Goal: Task Accomplishment & Management: Use online tool/utility

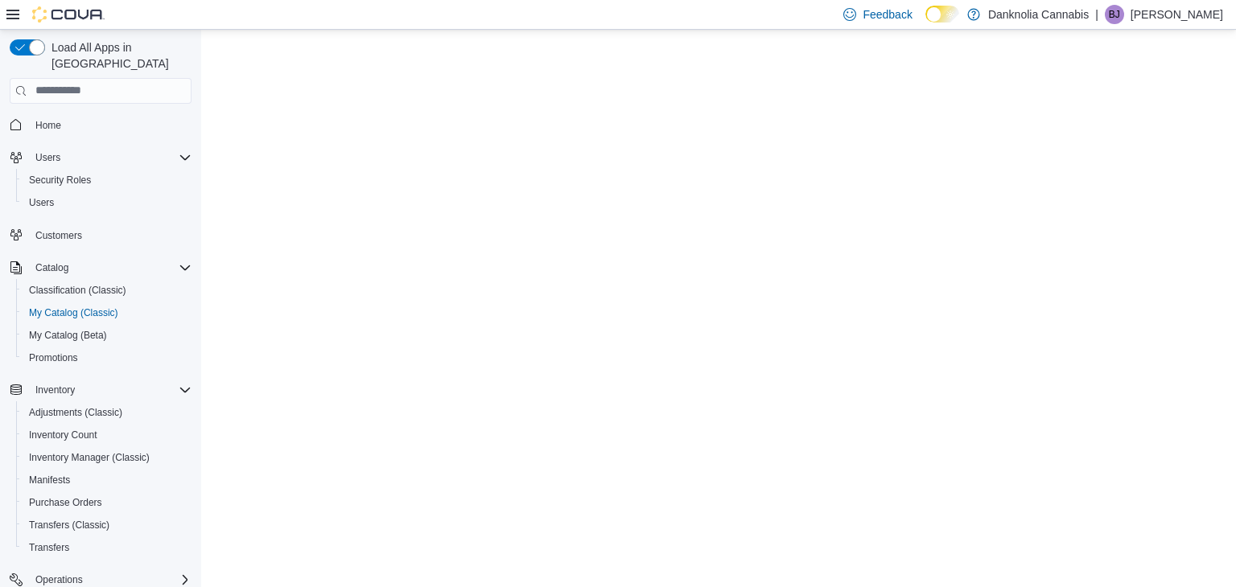
select select "**********"
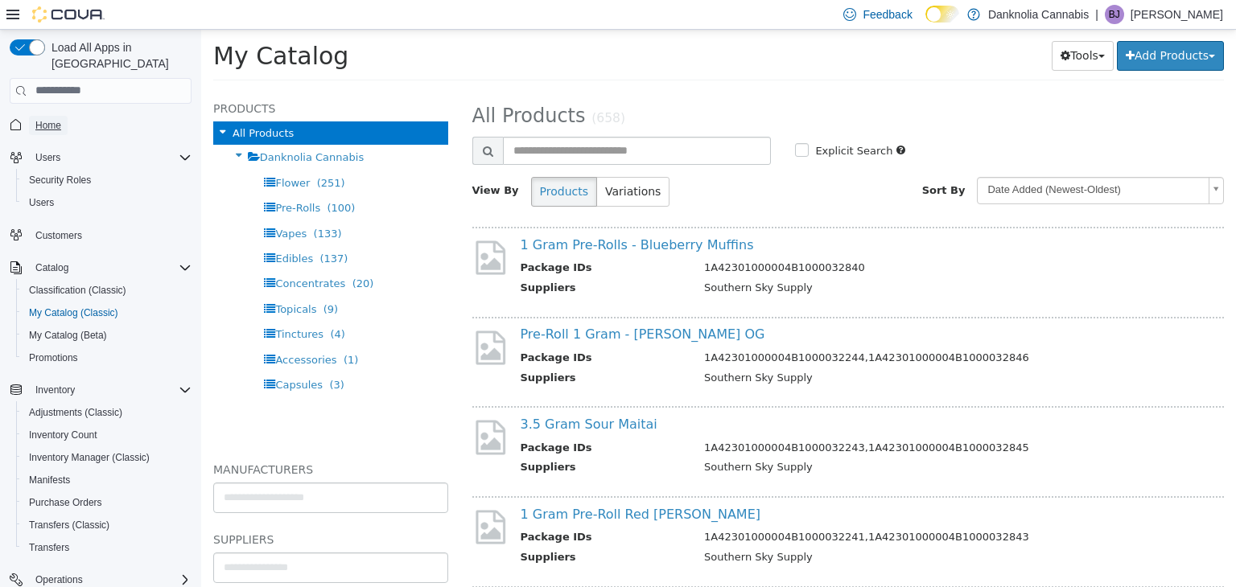
click at [58, 119] on span "Home" at bounding box center [48, 125] width 26 height 13
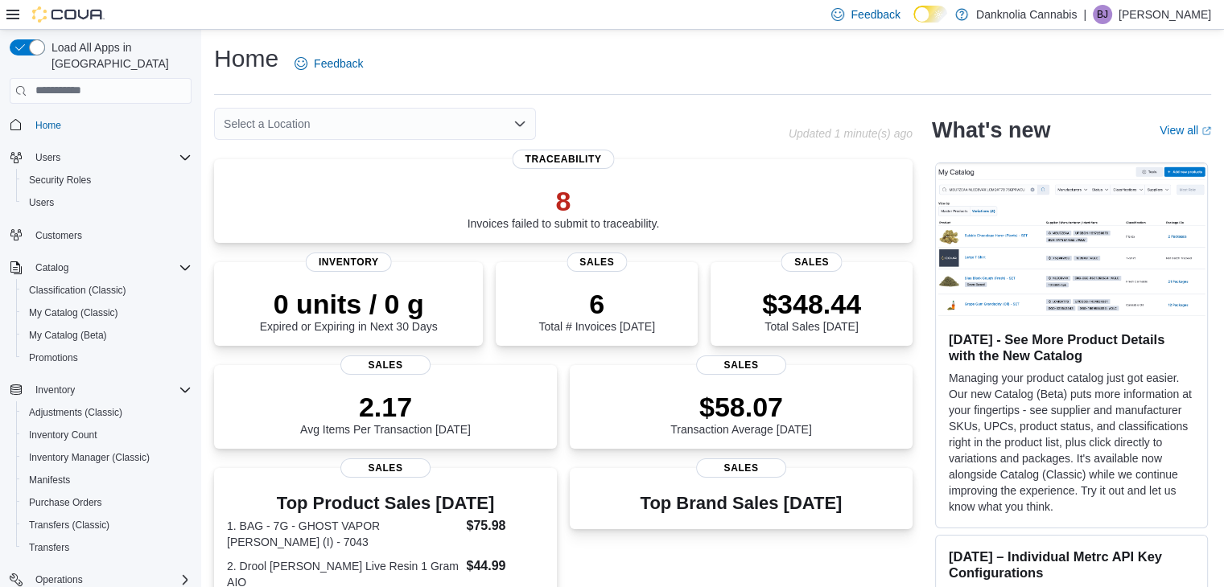
click at [517, 127] on icon "Open list of options" at bounding box center [519, 123] width 13 height 13
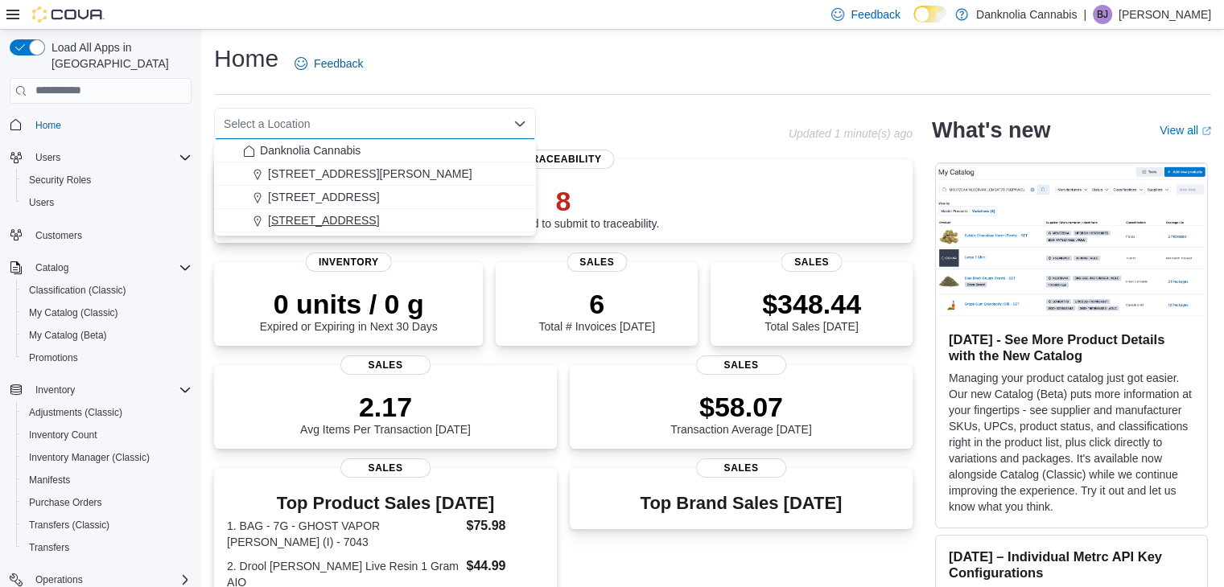
click at [322, 217] on span "[STREET_ADDRESS]" at bounding box center [323, 220] width 111 height 16
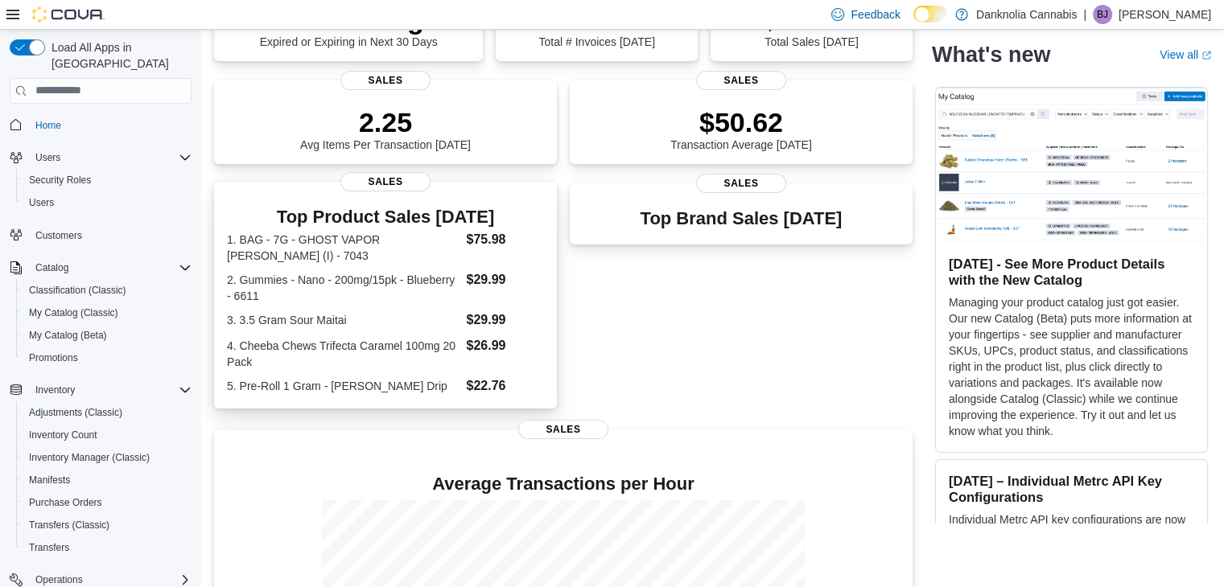
scroll to position [303, 0]
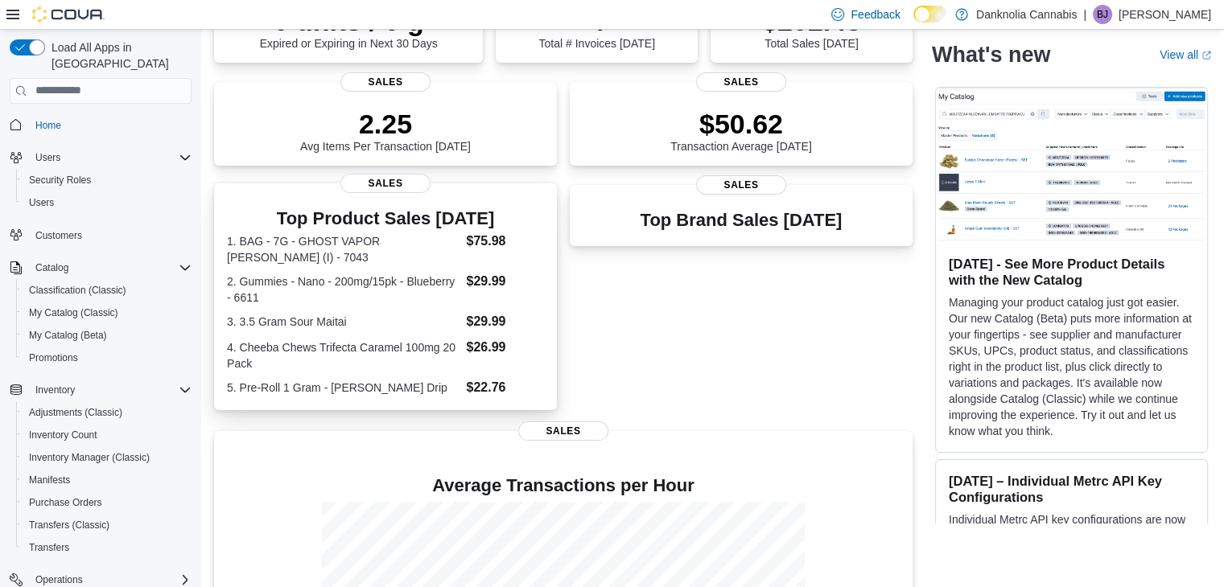
click at [397, 186] on span "Sales" at bounding box center [385, 183] width 90 height 19
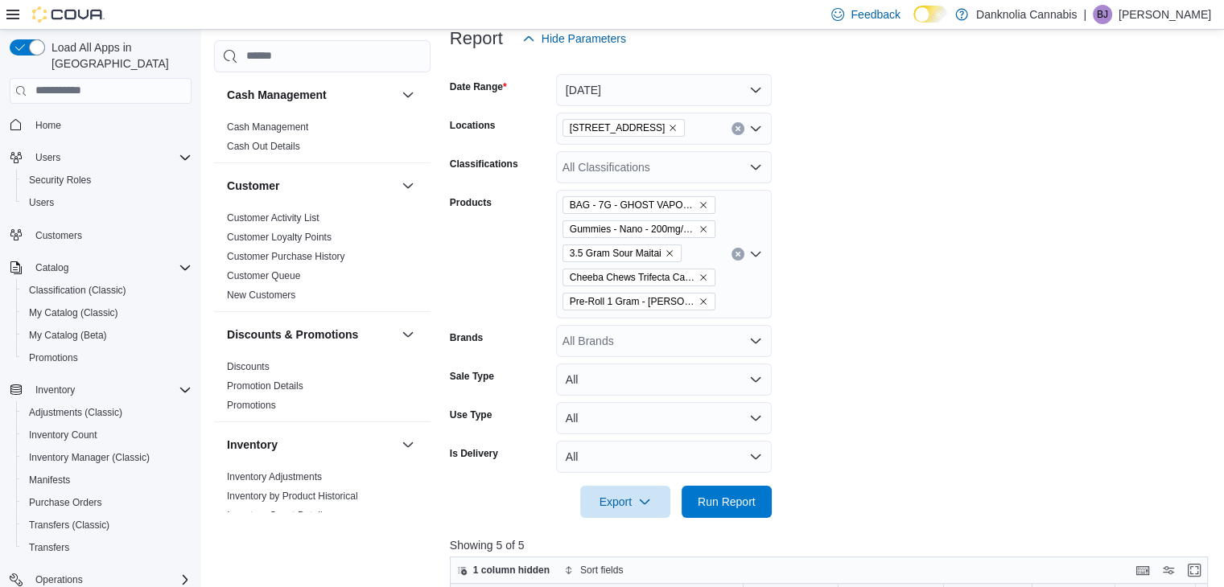
scroll to position [185, 0]
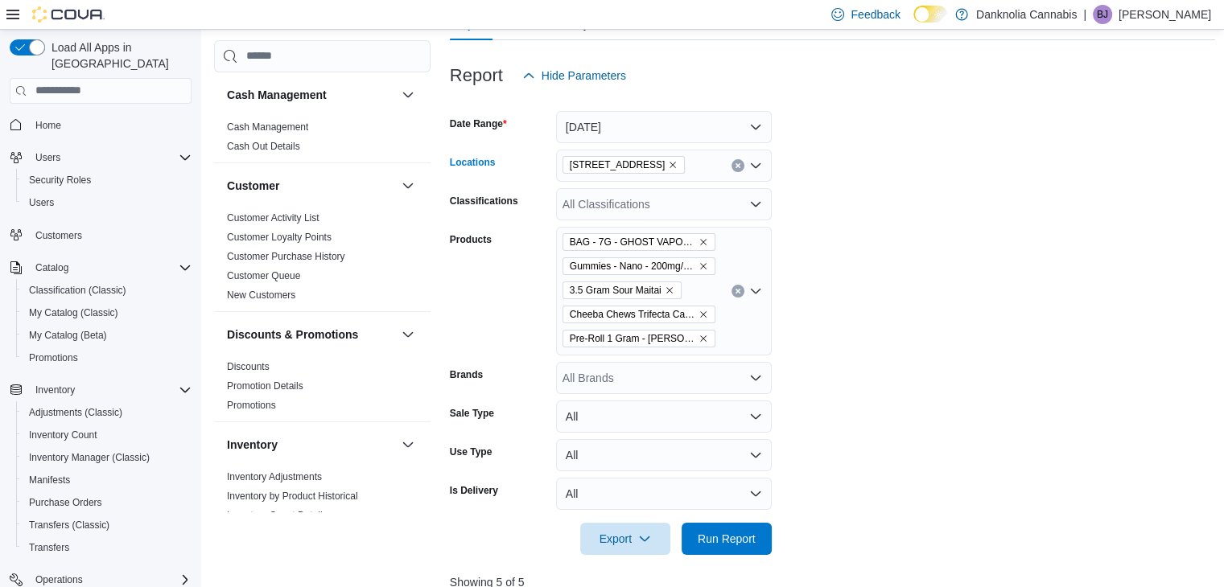
click at [736, 164] on icon "Clear input" at bounding box center [738, 165] width 4 height 4
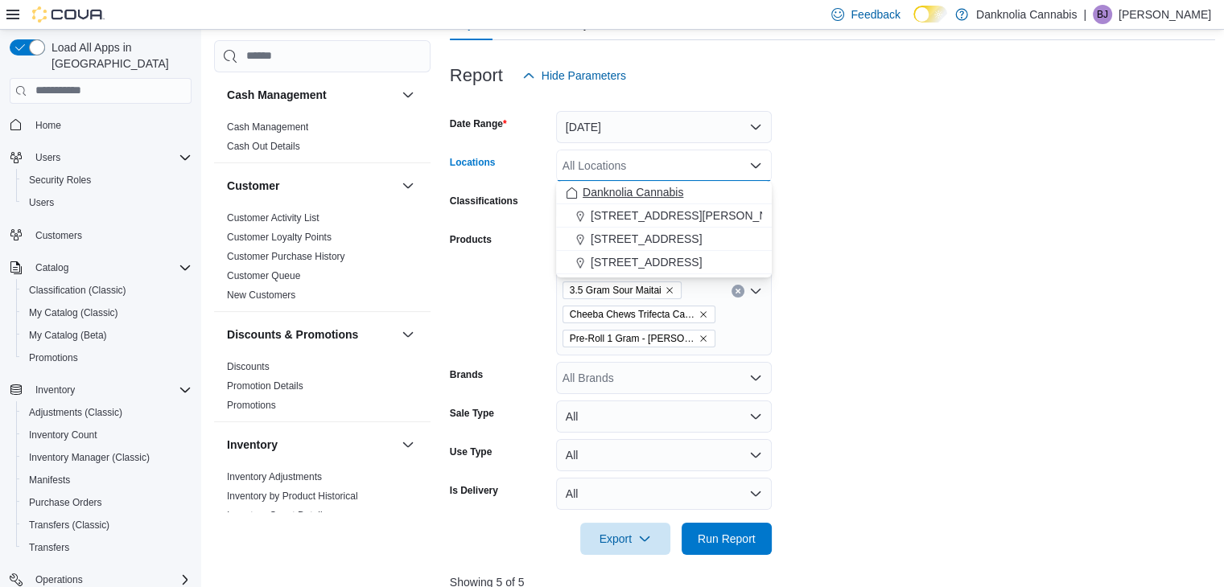
click at [670, 197] on span "Danknolia Cannabis" at bounding box center [633, 192] width 101 height 16
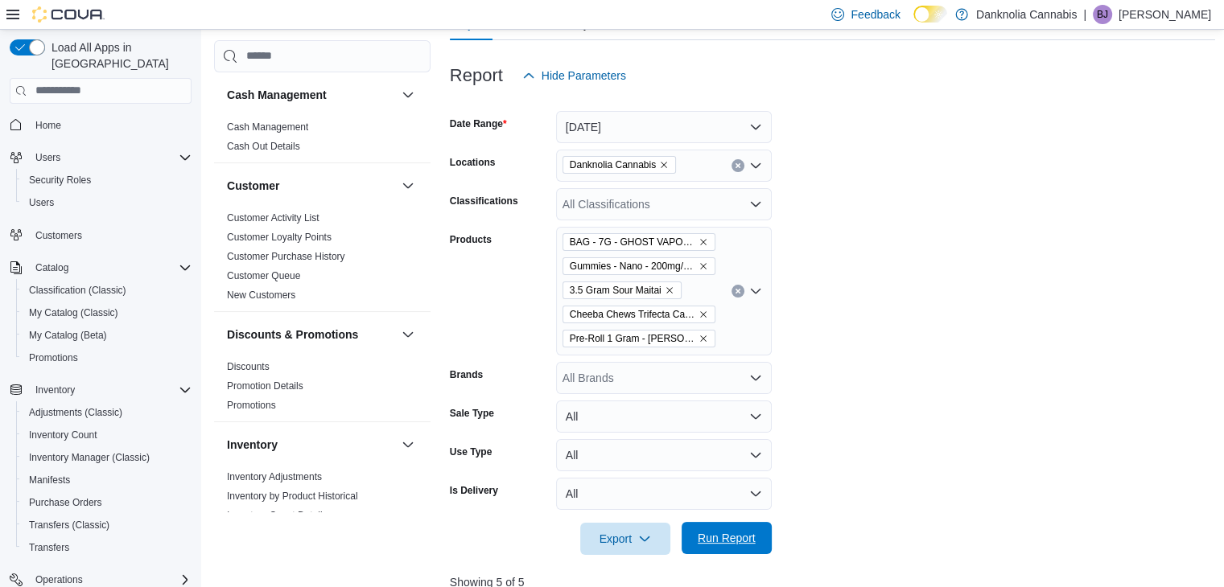
click at [736, 533] on span "Run Report" at bounding box center [727, 538] width 58 height 16
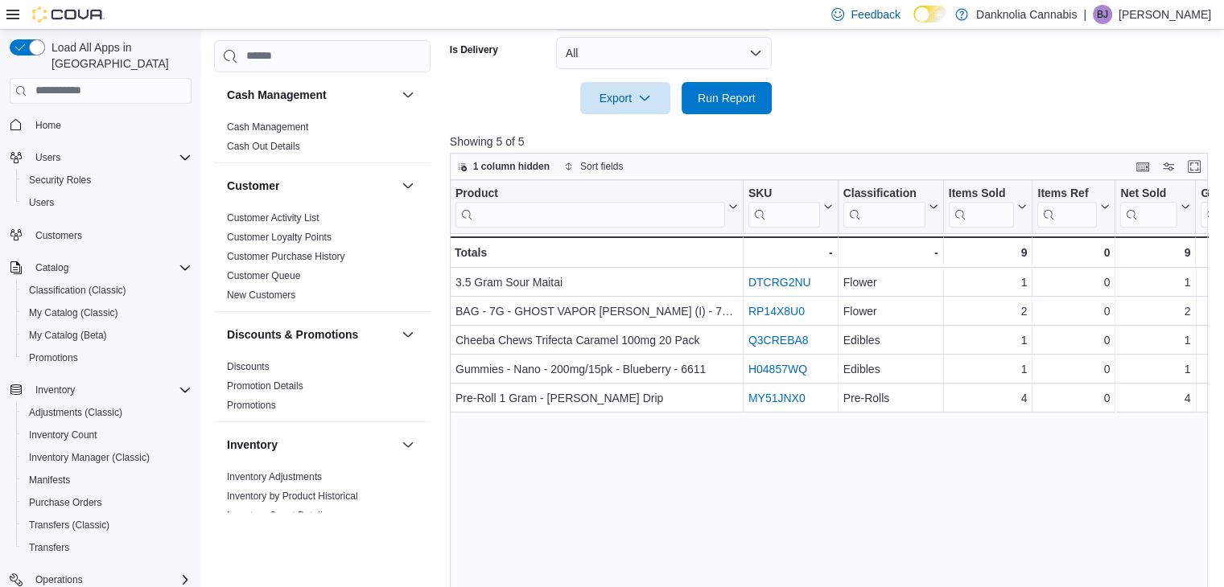
scroll to position [674, 0]
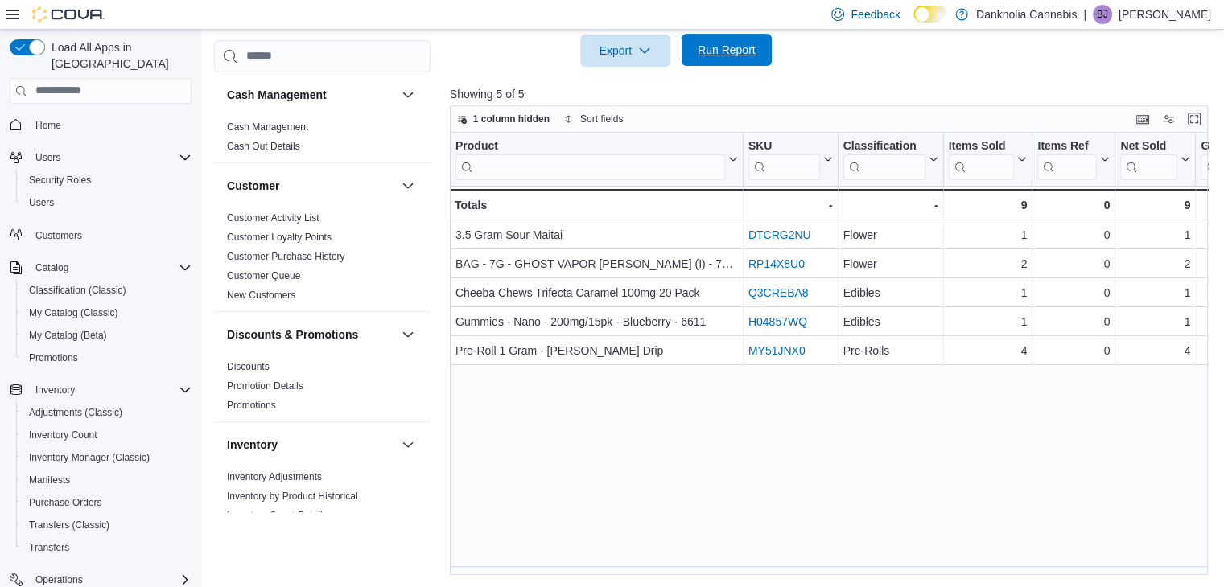
click at [754, 60] on span "Run Report" at bounding box center [726, 50] width 71 height 32
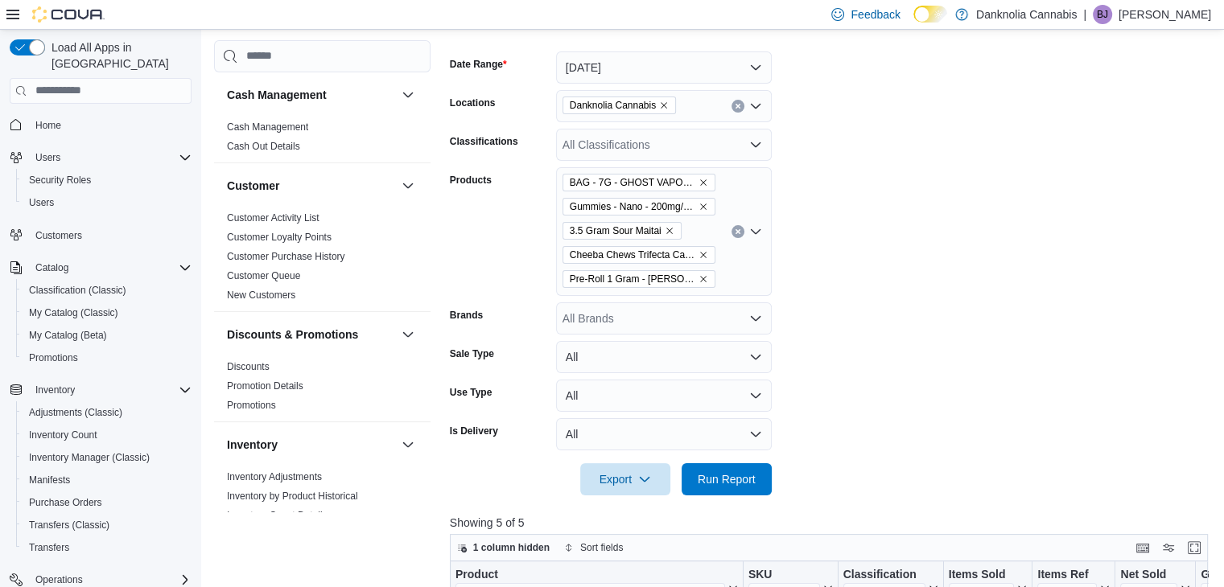
scroll to position [245, 0]
click at [732, 225] on button "Clear input" at bounding box center [738, 231] width 13 height 13
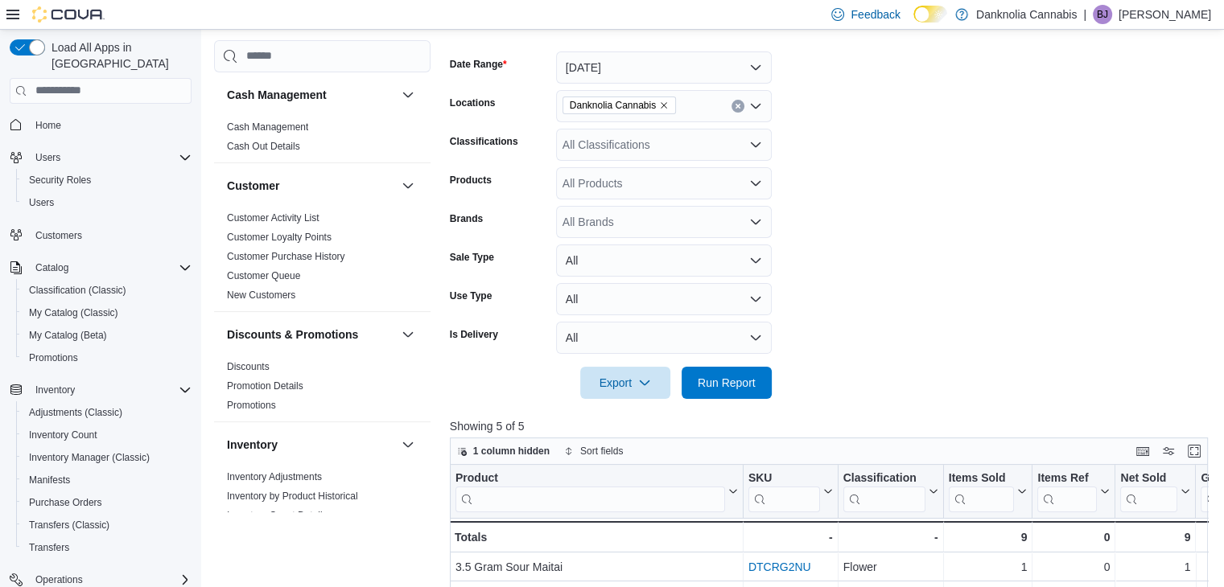
click at [859, 332] on form "Date Range [DATE] Locations Danknolia Cannabis Classifications All Classificati…" at bounding box center [833, 215] width 766 height 367
click at [730, 379] on span "Run Report" at bounding box center [727, 382] width 58 height 16
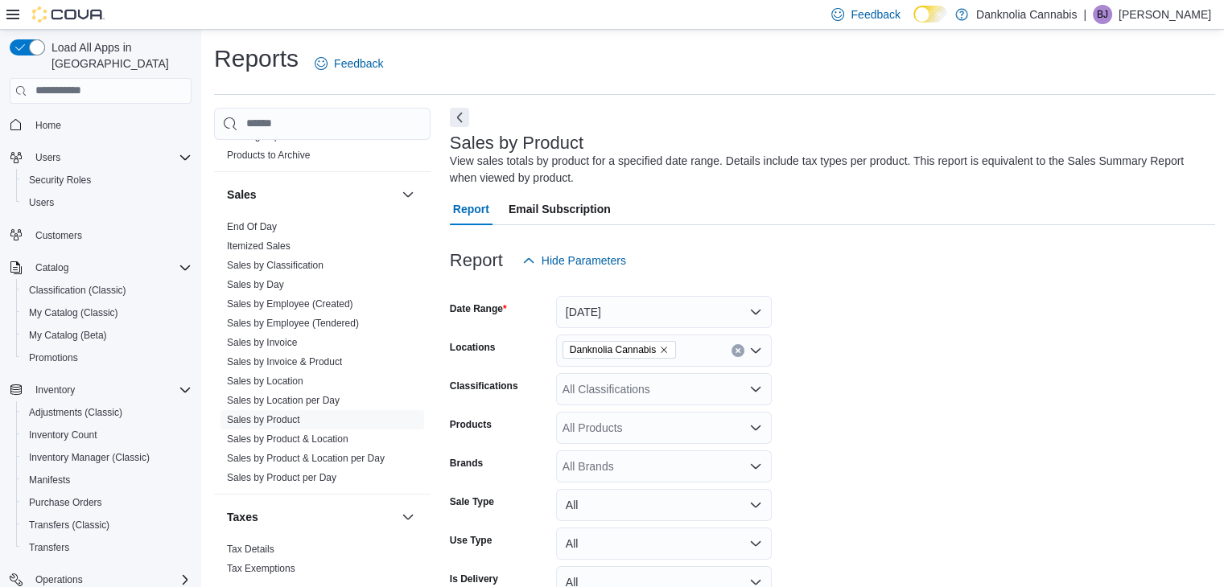
scroll to position [940, 0]
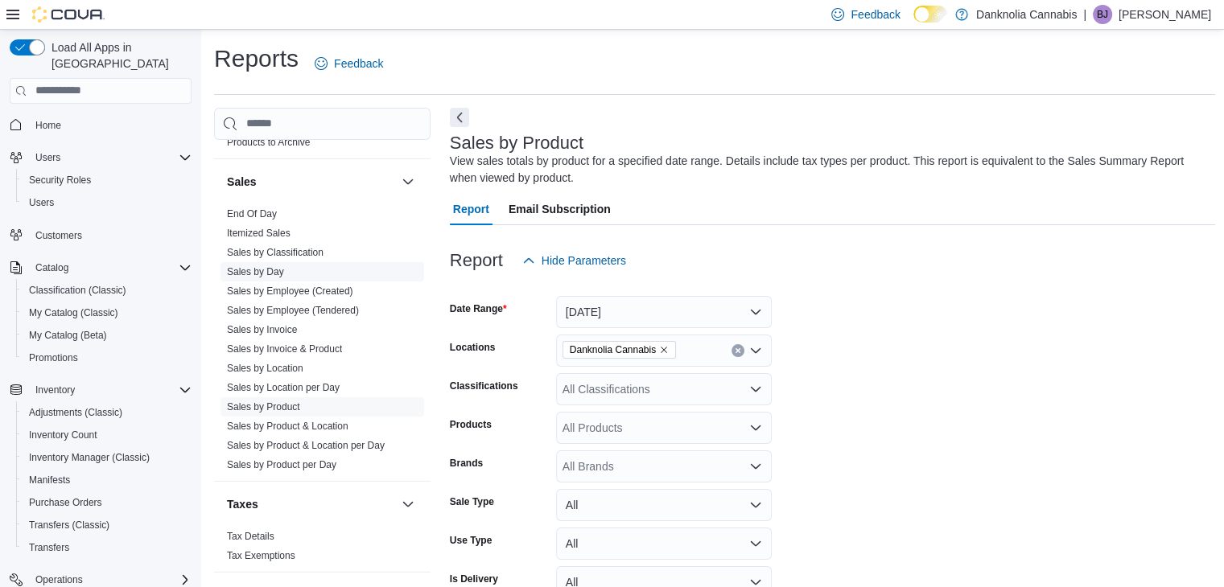
click at [270, 274] on link "Sales by Day" at bounding box center [255, 271] width 57 height 11
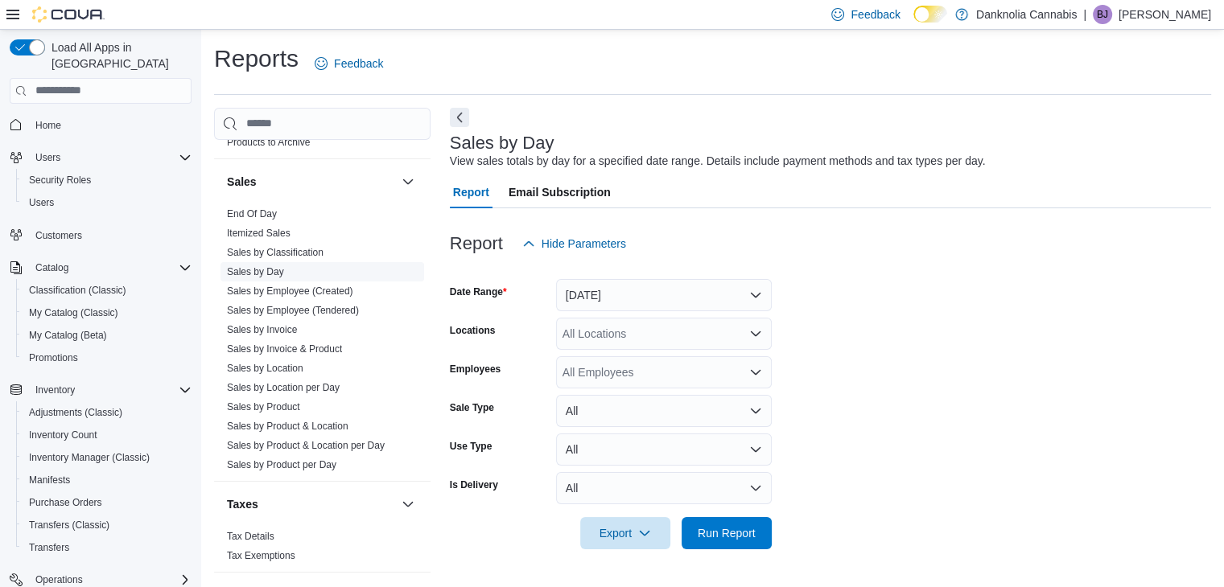
scroll to position [6, 0]
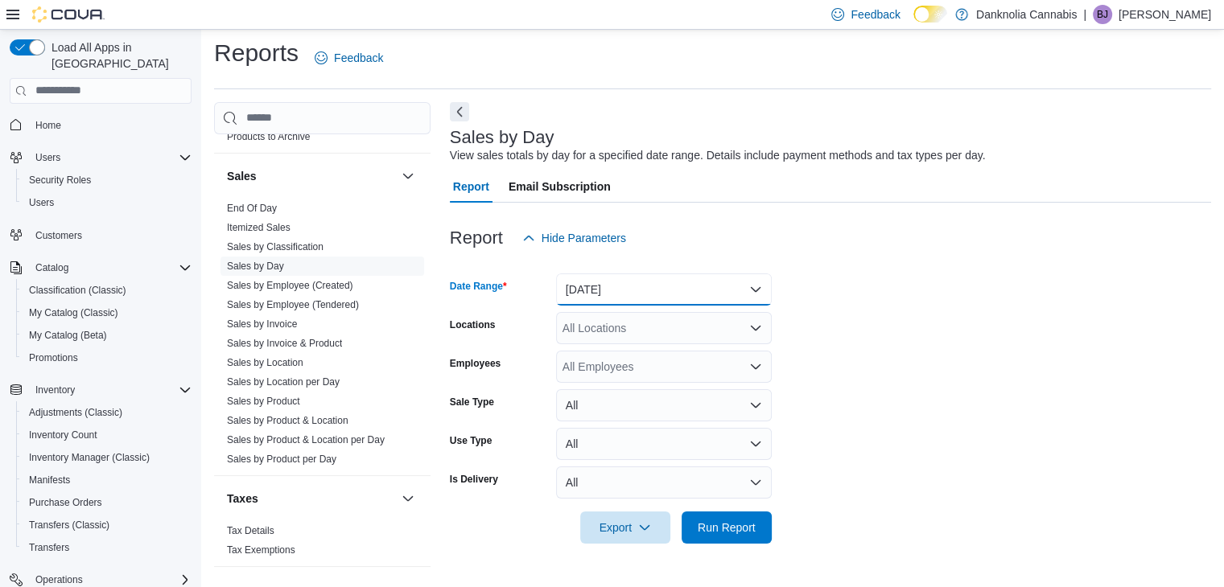
click at [756, 288] on button "[DATE]" at bounding box center [664, 290] width 216 height 32
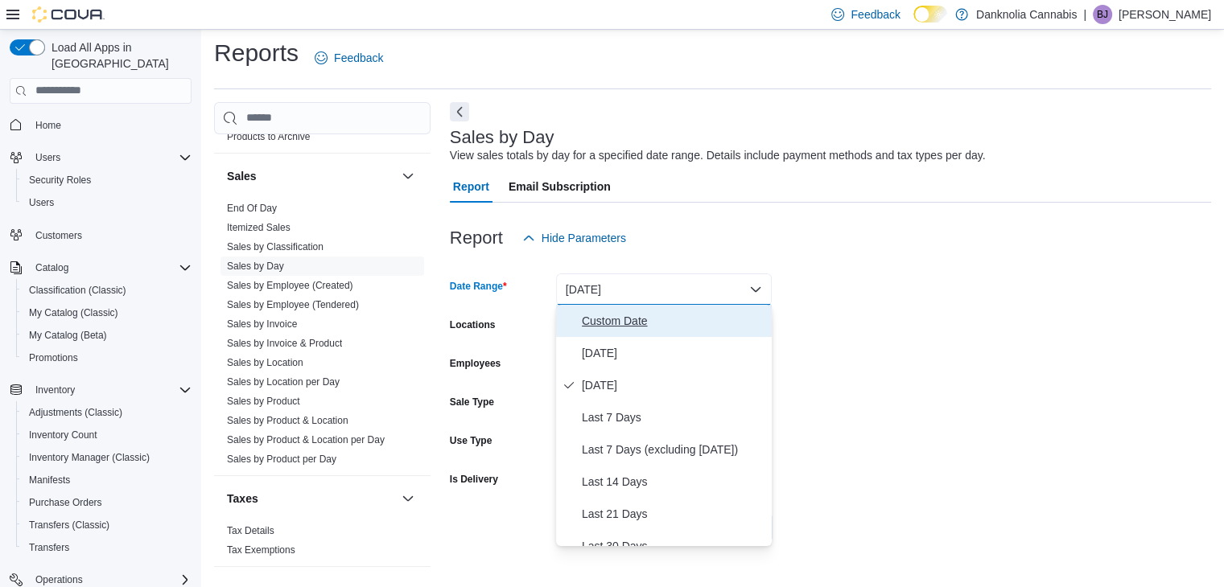
click at [670, 319] on span "Custom Date" at bounding box center [673, 320] width 183 height 19
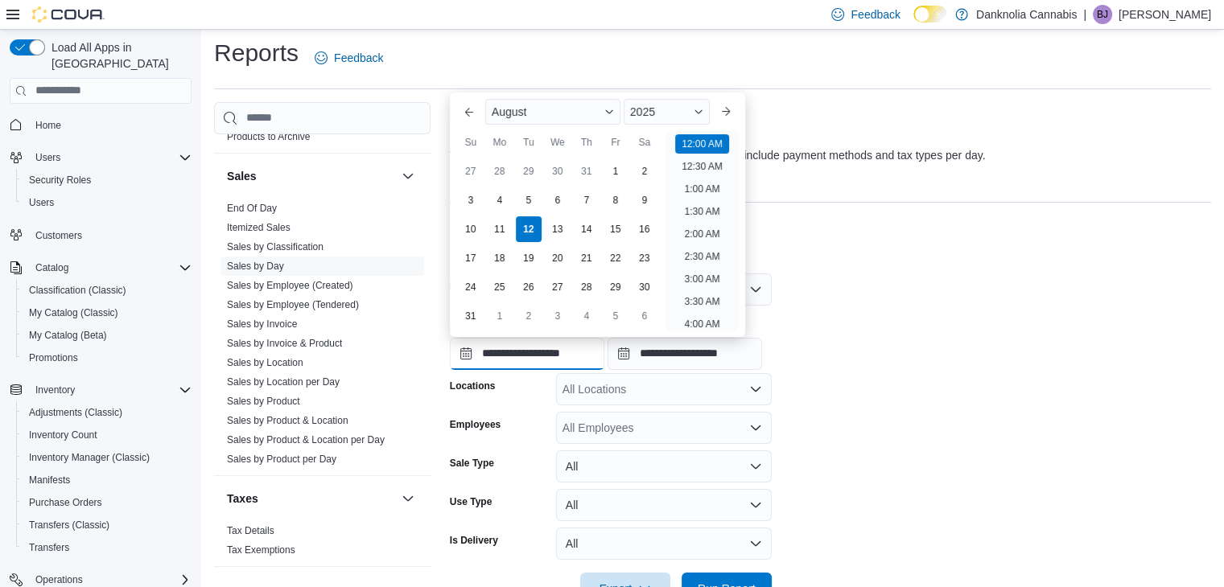
click at [536, 357] on input "**********" at bounding box center [527, 354] width 155 height 32
click at [471, 228] on div "10" at bounding box center [470, 230] width 28 height 28
type input "**********"
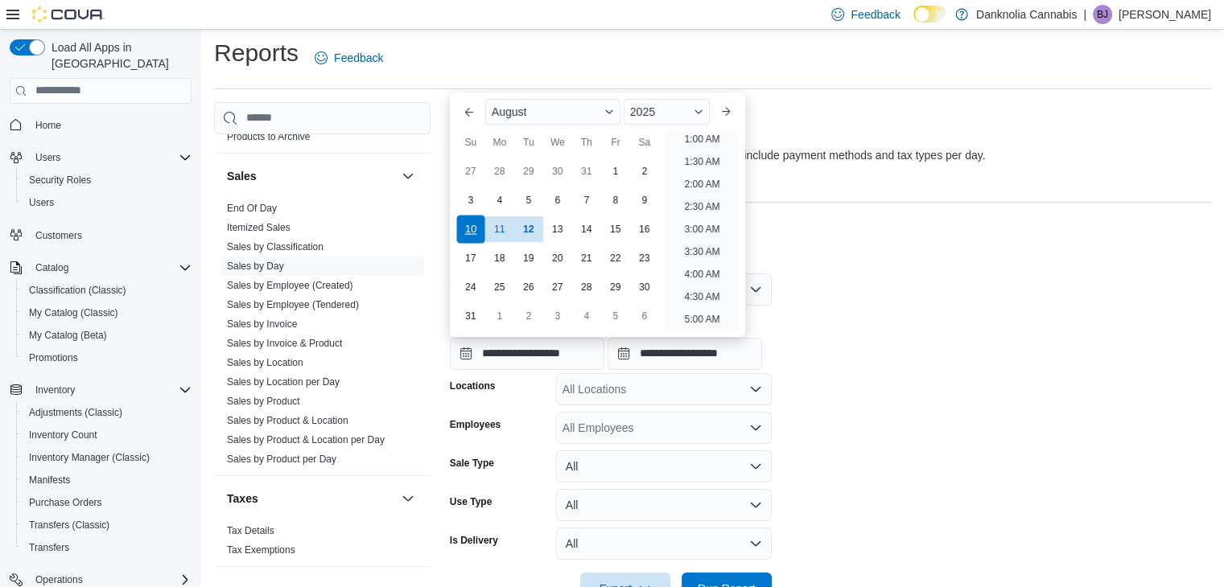
scroll to position [3, 0]
click at [882, 327] on div "**********" at bounding box center [830, 339] width 761 height 61
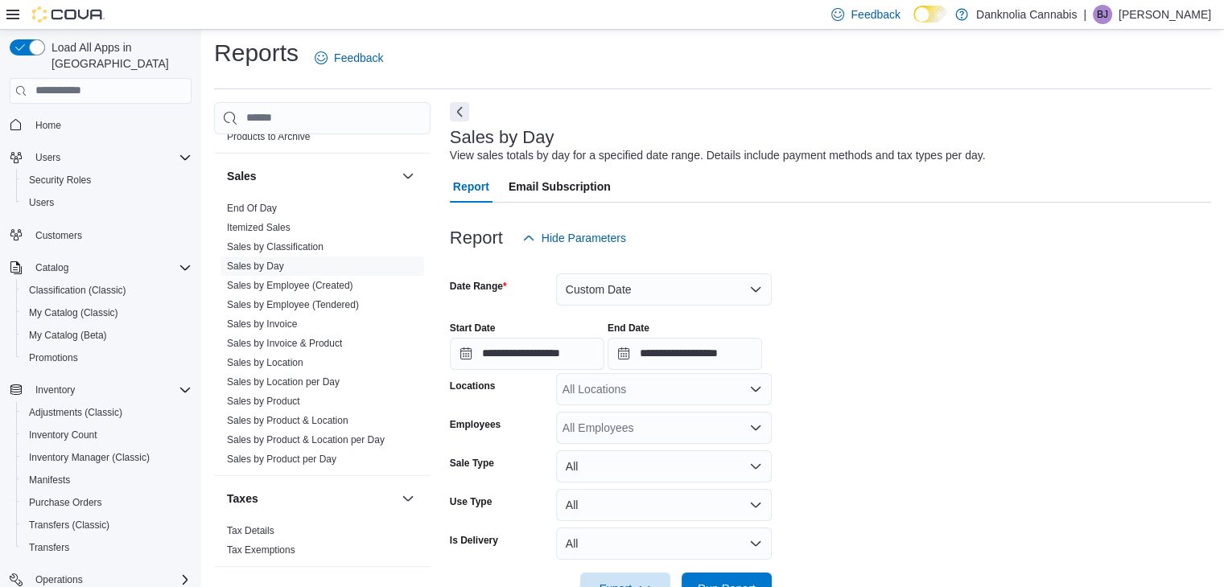
scroll to position [55, 0]
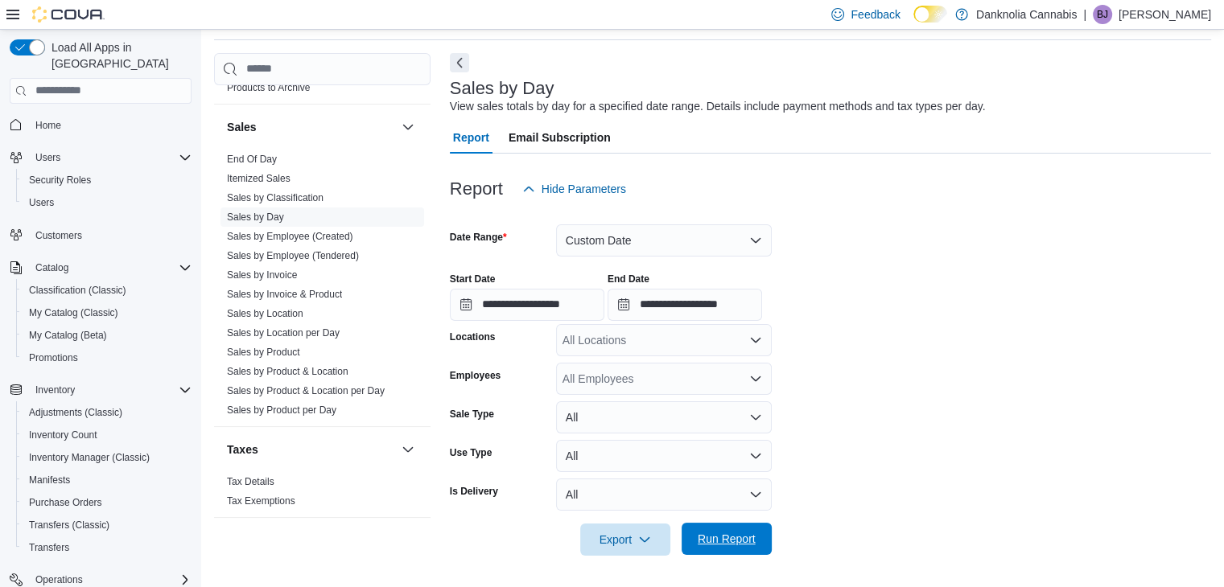
click at [715, 533] on span "Run Report" at bounding box center [727, 539] width 58 height 16
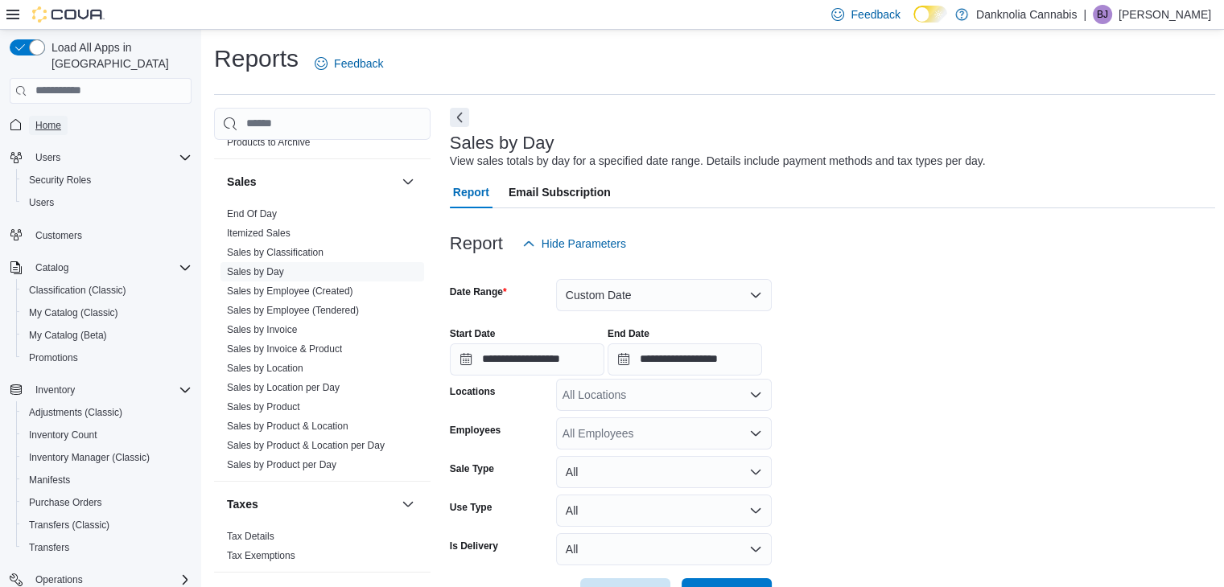
click at [46, 119] on span "Home" at bounding box center [48, 125] width 26 height 13
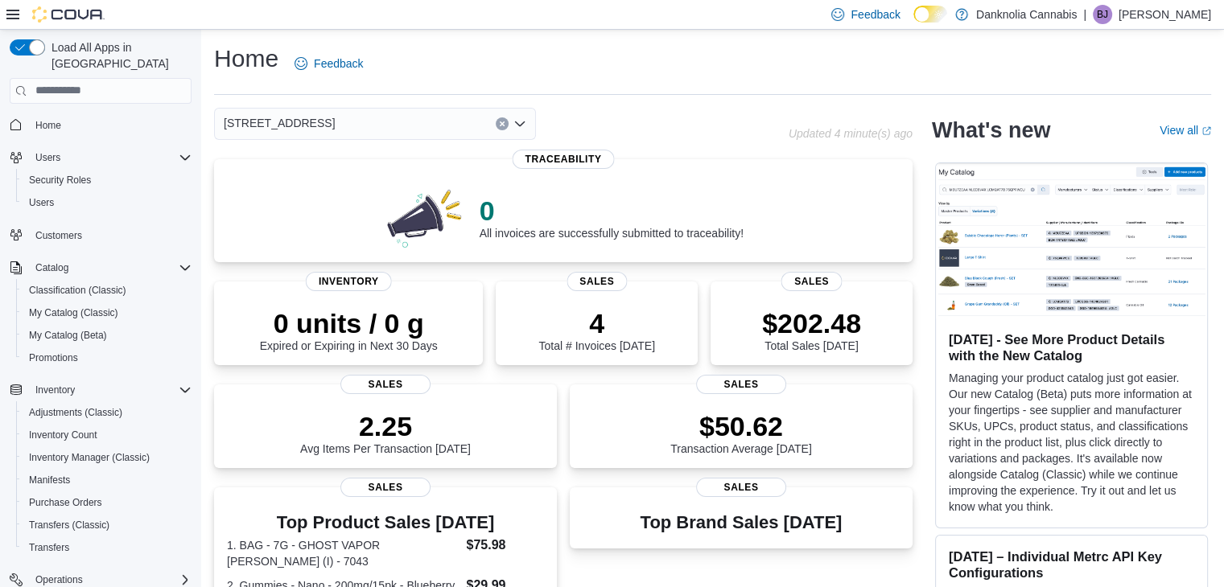
click at [501, 121] on icon "Clear input" at bounding box center [502, 124] width 6 height 6
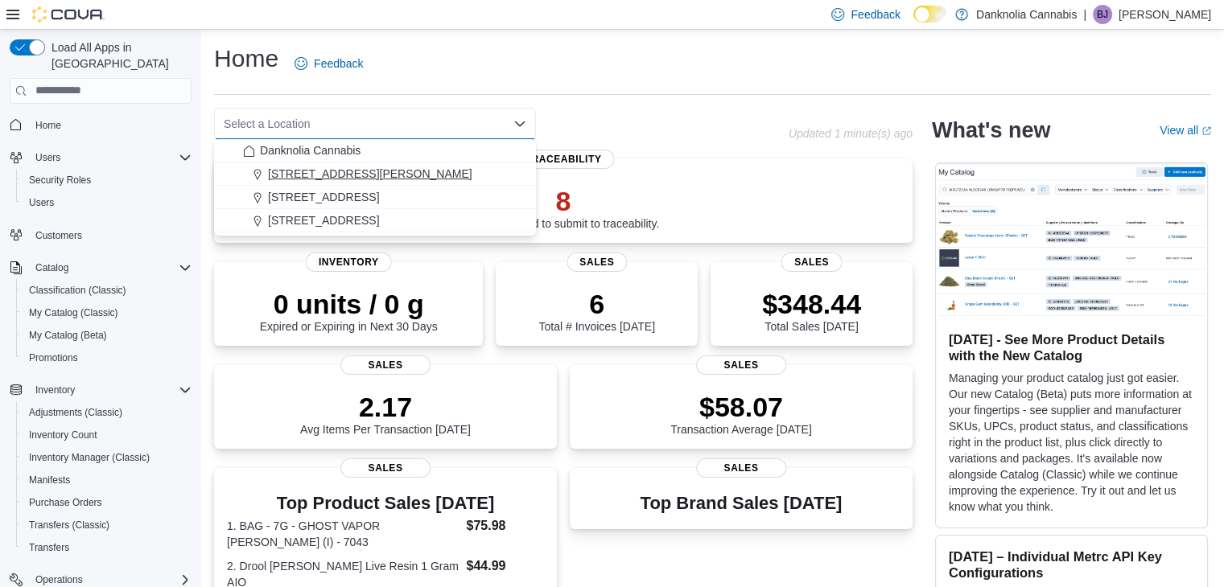
click at [331, 166] on span "[STREET_ADDRESS][PERSON_NAME]" at bounding box center [370, 174] width 204 height 16
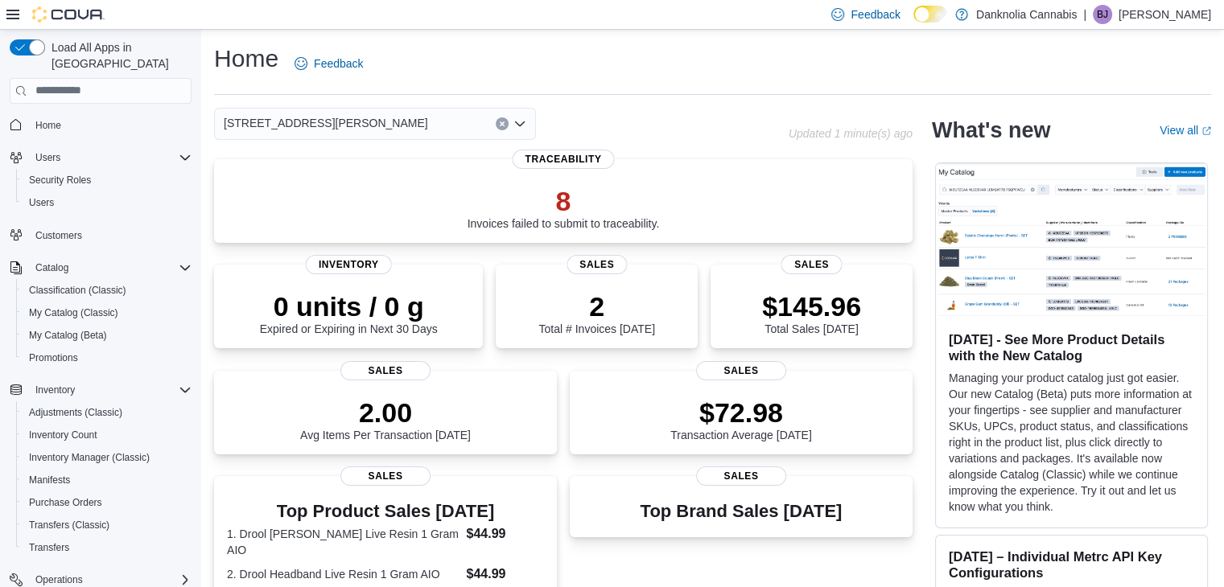
click at [504, 126] on icon "Clear input" at bounding box center [502, 124] width 4 height 4
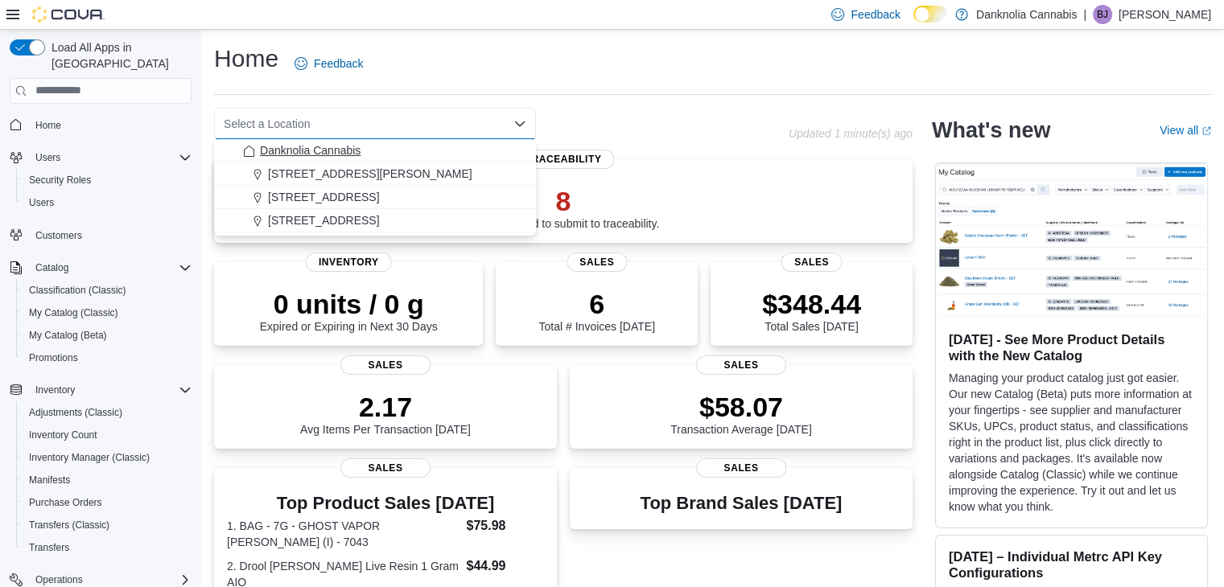
click at [331, 146] on span "Danknolia Cannabis" at bounding box center [310, 150] width 101 height 16
